Goal: Navigation & Orientation: Find specific page/section

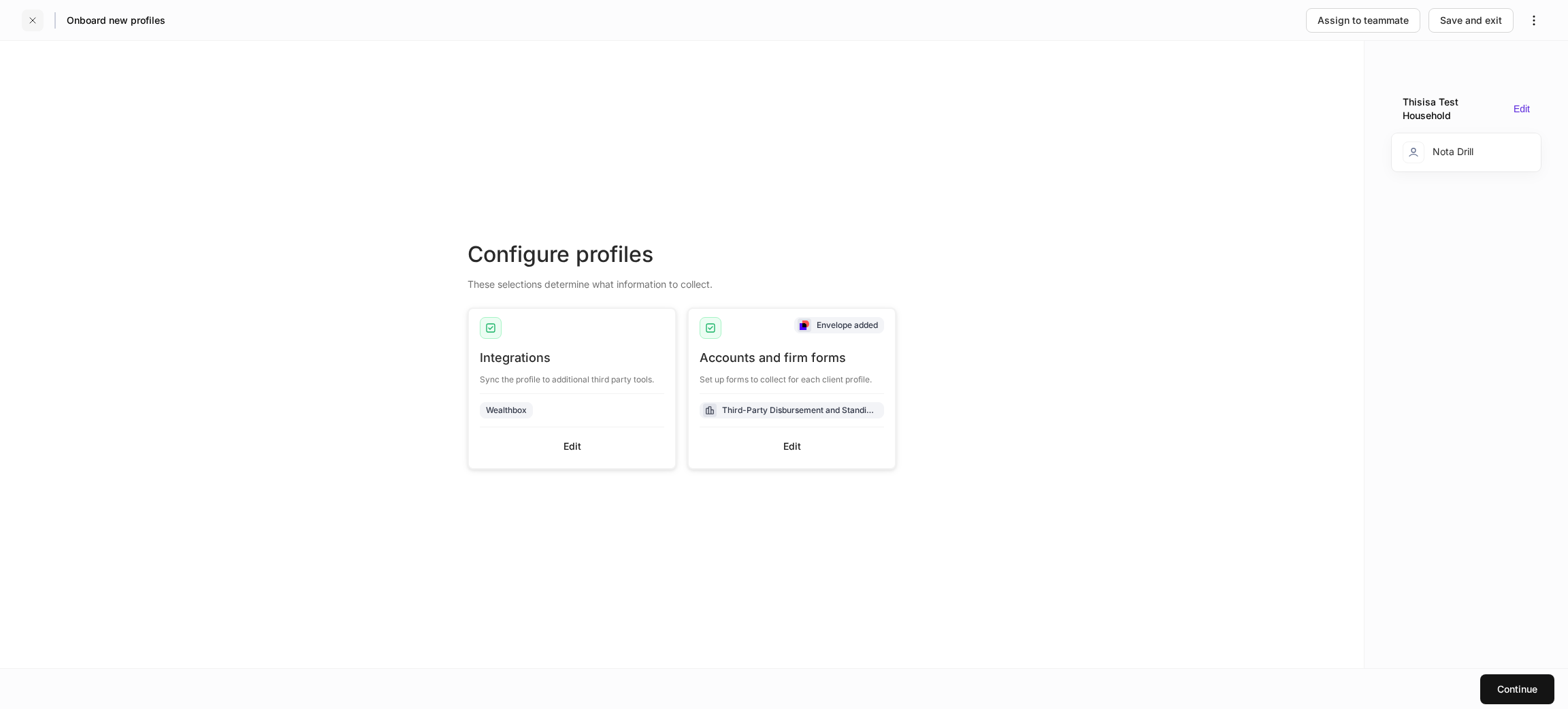
click at [27, 28] on button "button" at bounding box center [32, 20] width 22 height 22
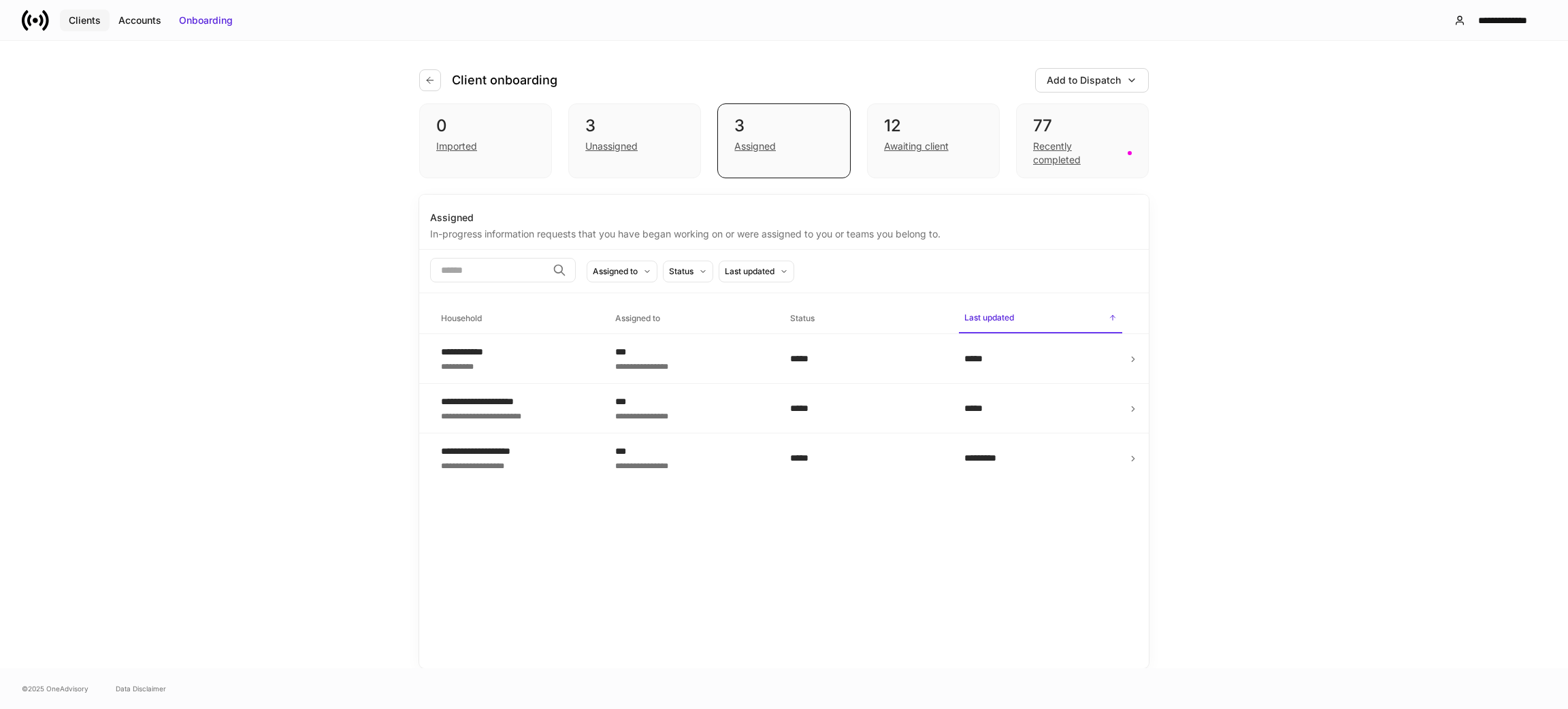
click at [80, 16] on div "Clients" at bounding box center [85, 20] width 32 height 13
